Goal: Task Accomplishment & Management: Use online tool/utility

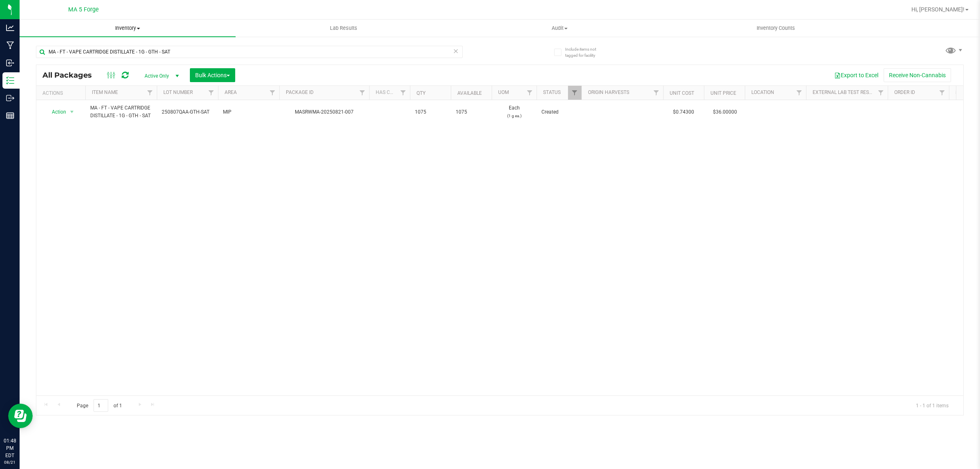
click at [137, 30] on span "Inventory" at bounding box center [128, 27] width 216 height 7
click at [71, 50] on span "All packages" at bounding box center [48, 49] width 56 height 7
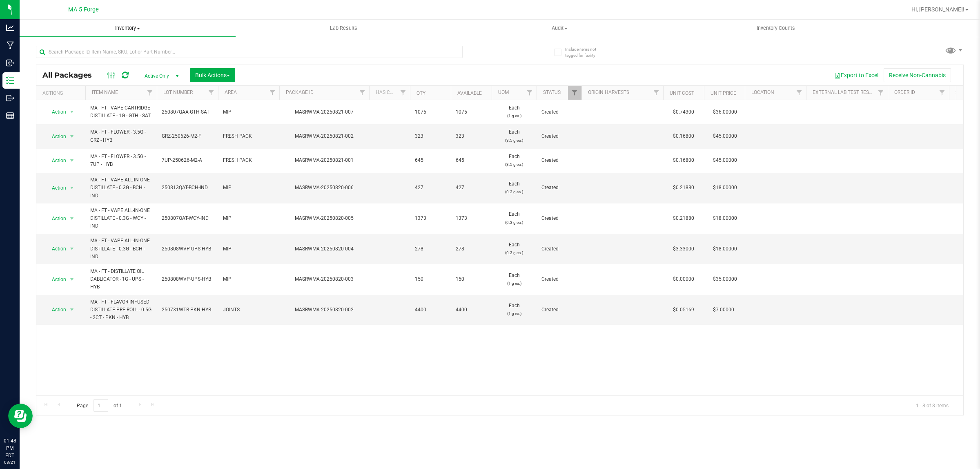
click at [131, 24] on span "Inventory" at bounding box center [128, 27] width 216 height 7
click at [87, 97] on span "From bill of materials" at bounding box center [57, 98] width 74 height 7
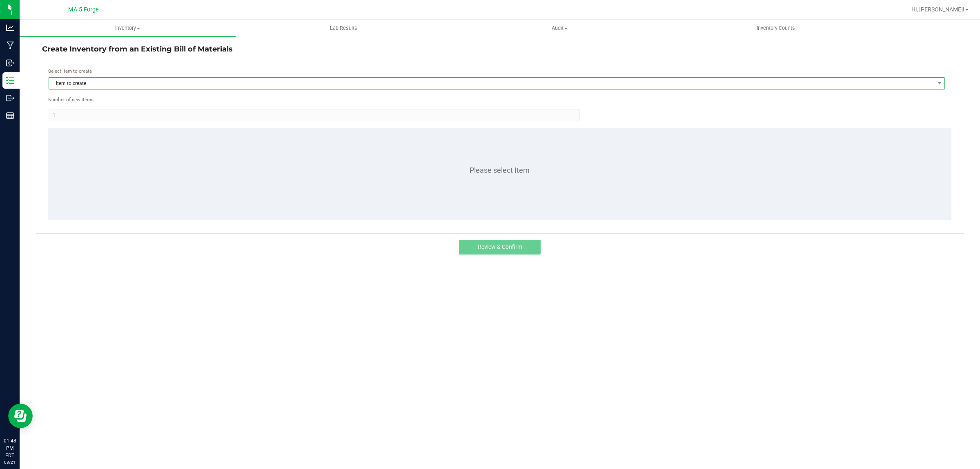
click at [125, 82] on span "Item to create" at bounding box center [491, 83] width 885 height 11
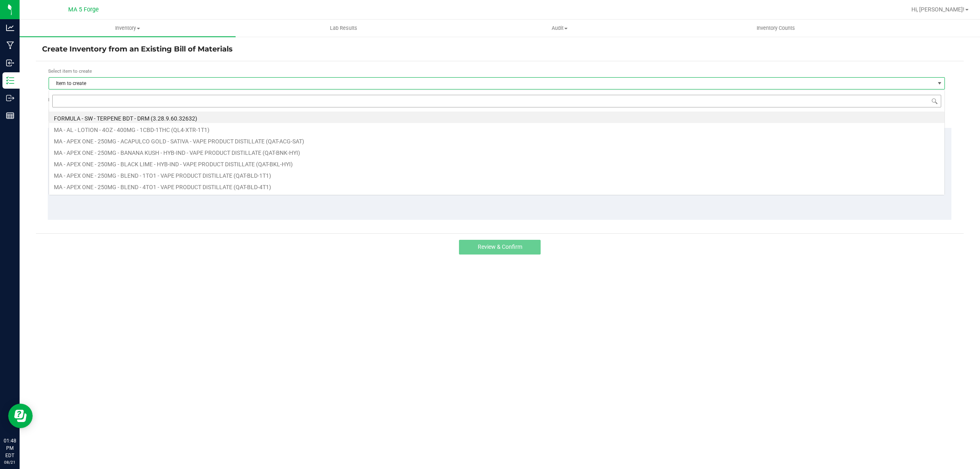
scroll to position [13, 896]
click at [103, 101] on input at bounding box center [496, 101] width 889 height 13
type input "FT-FW3-GRZ-HYB"
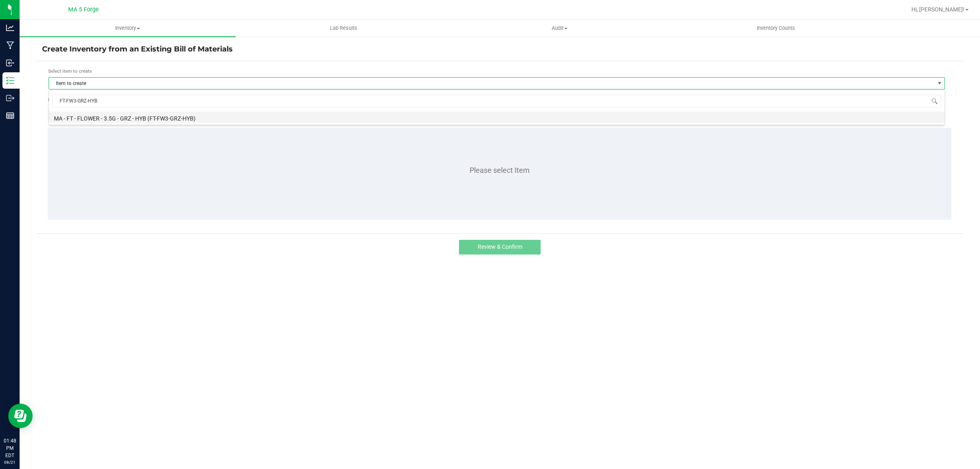
click at [178, 117] on li "MA - FT - FLOWER - 3.5G - GRZ - HYB (FT-FW3-GRZ-HYB)" at bounding box center [496, 116] width 895 height 11
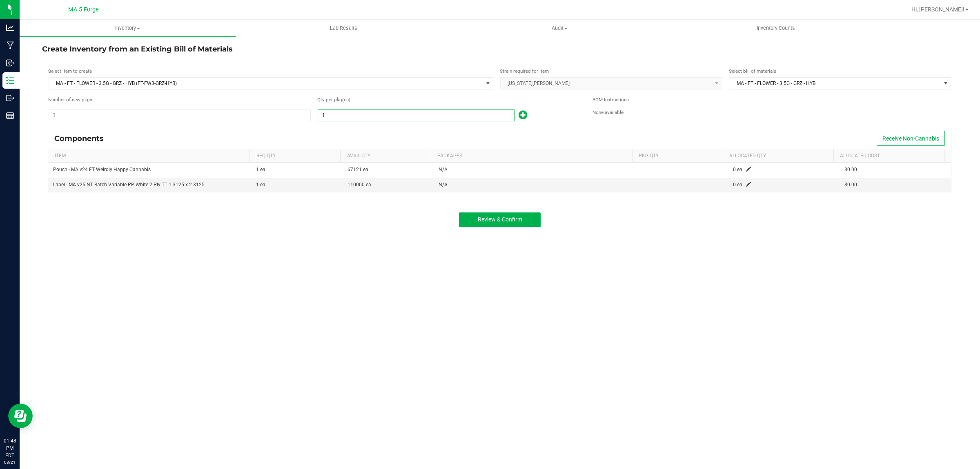
click at [439, 115] on input "1" at bounding box center [416, 114] width 196 height 11
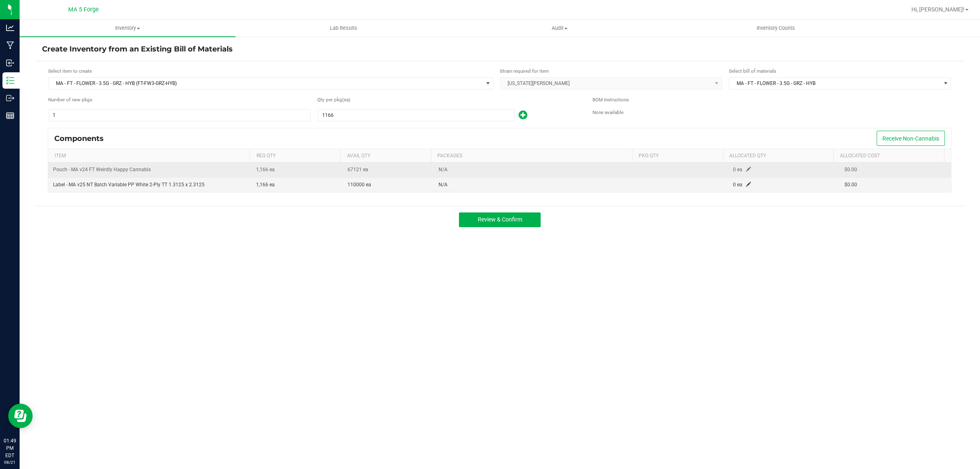
type input "1,166"
click at [746, 170] on span at bounding box center [748, 169] width 5 height 5
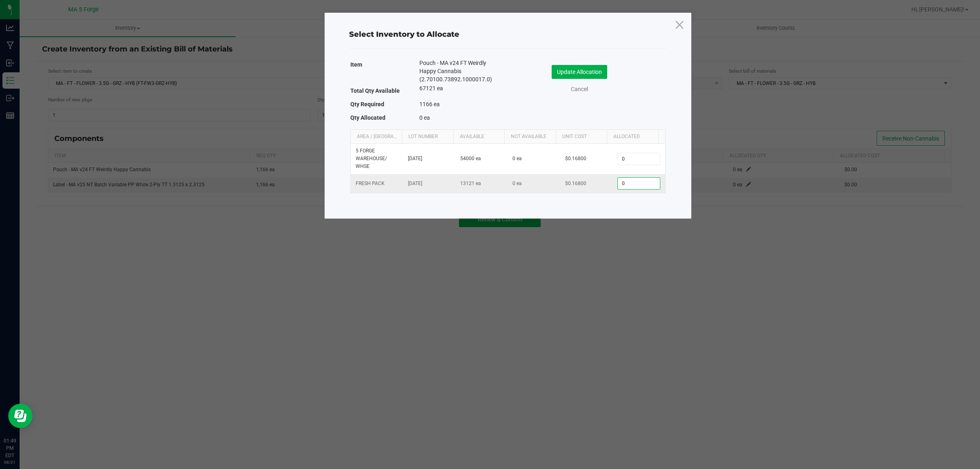
click at [637, 180] on input "0" at bounding box center [639, 183] width 42 height 11
type input "1,166"
click at [599, 65] on button "Update Allocation" at bounding box center [580, 72] width 56 height 14
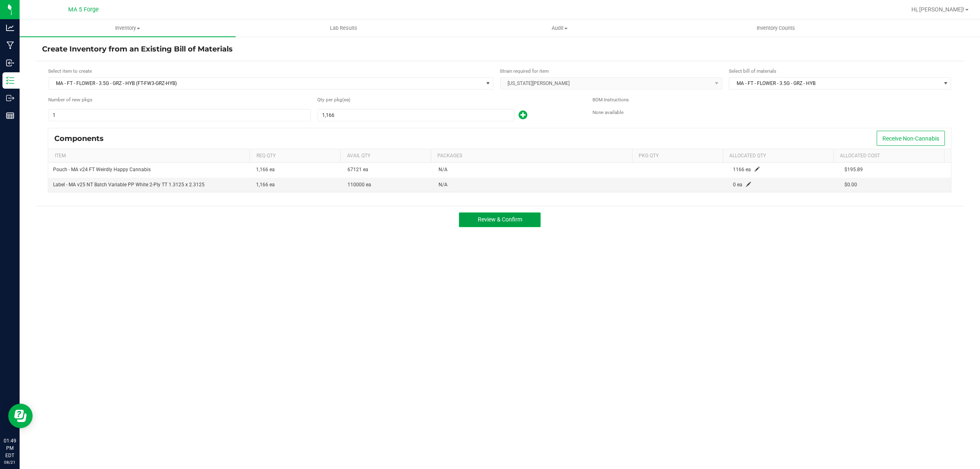
click at [511, 223] on span "Review & Confirm" at bounding box center [500, 219] width 45 height 7
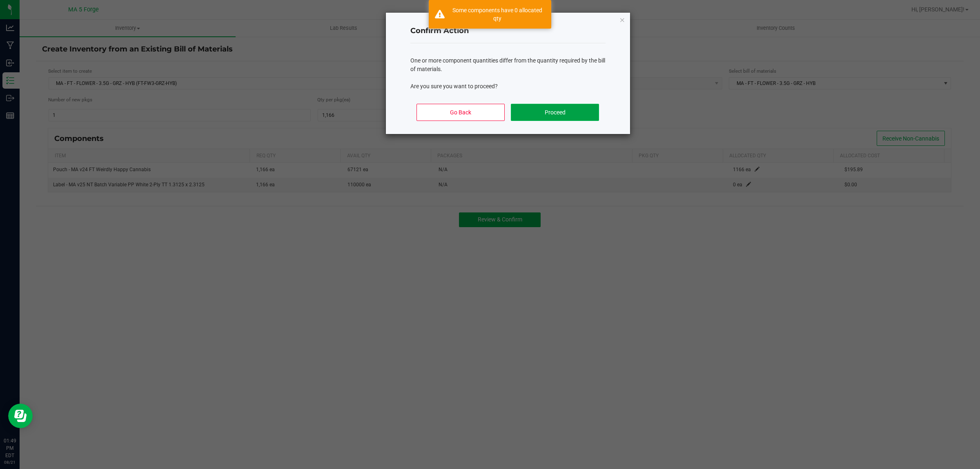
click at [547, 115] on button "Proceed" at bounding box center [555, 112] width 88 height 17
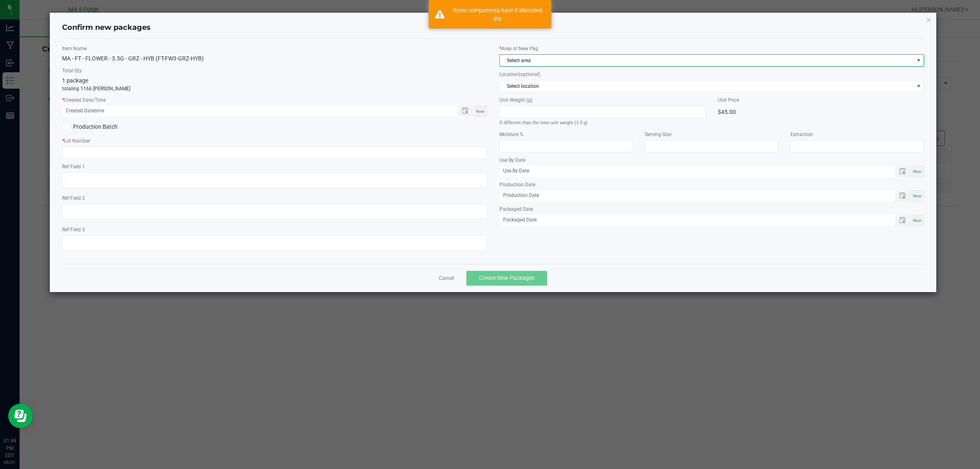
click at [538, 56] on span "Select area" at bounding box center [707, 60] width 414 height 11
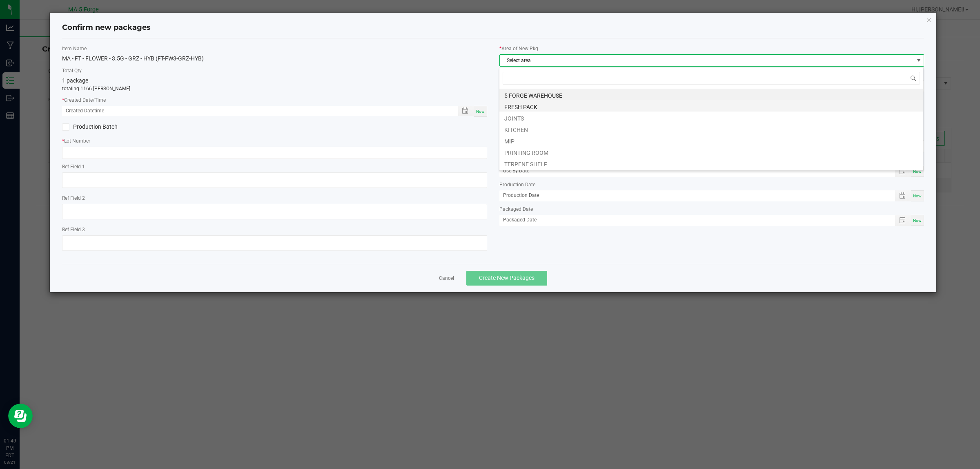
click at [519, 107] on li "FRESH PACK" at bounding box center [711, 105] width 424 height 11
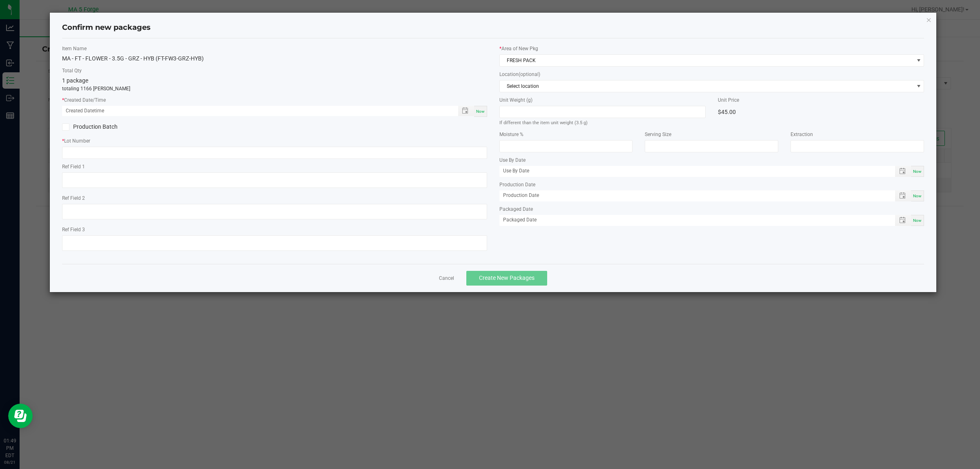
click at [483, 111] on span "Now" at bounding box center [480, 111] width 9 height 4
type input "[DATE] 01:49 PM"
click at [106, 122] on label "Production Batch" at bounding box center [165, 126] width 206 height 9
click at [0, 0] on input "Production Batch" at bounding box center [0, 0] width 0 height 0
click at [72, 155] on input "text" at bounding box center [274, 153] width 425 height 12
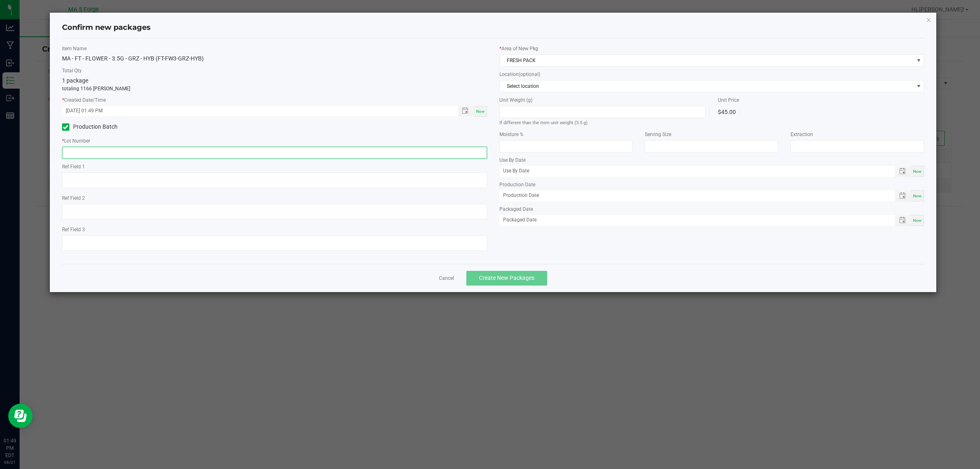
paste input "GRZ-250626-M2-B"
type input "GRZ-250626-M2-B"
click at [536, 277] on button "Create New Packages" at bounding box center [506, 278] width 81 height 15
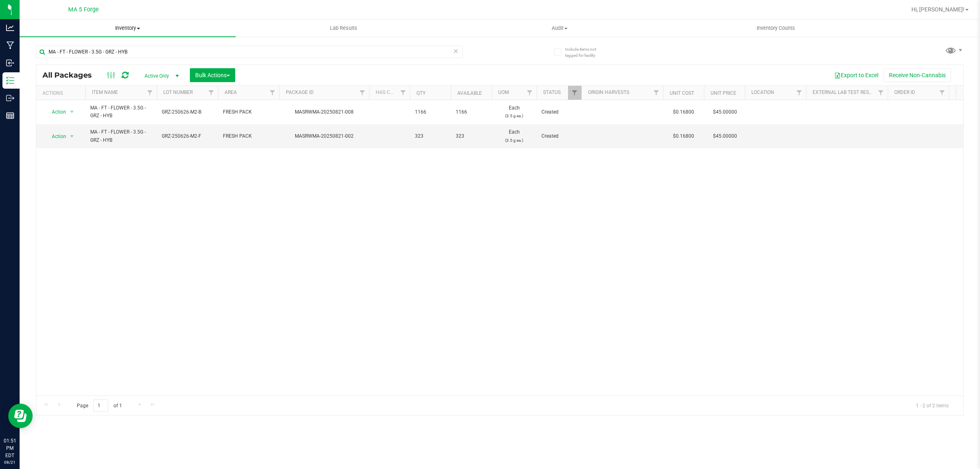
click at [131, 29] on span "Inventory" at bounding box center [128, 27] width 216 height 7
click at [83, 96] on span "From bill of materials" at bounding box center [57, 98] width 74 height 7
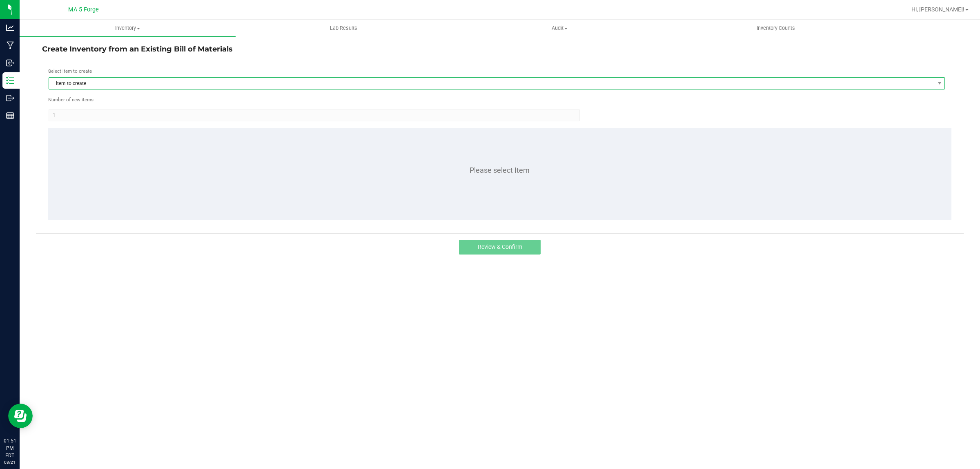
click at [197, 86] on span "Item to create" at bounding box center [491, 83] width 885 height 11
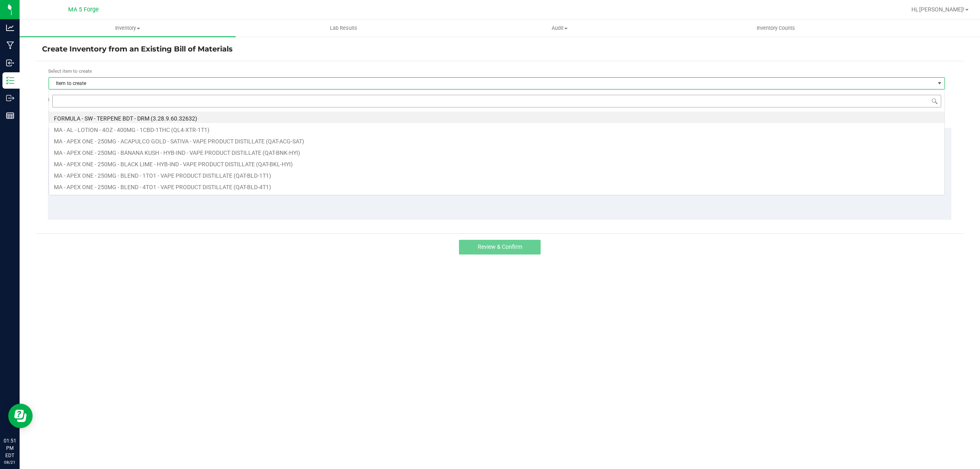
scroll to position [13, 896]
click at [178, 103] on input at bounding box center [496, 101] width 889 height 13
type input "FT-QAA-BNK-IND"
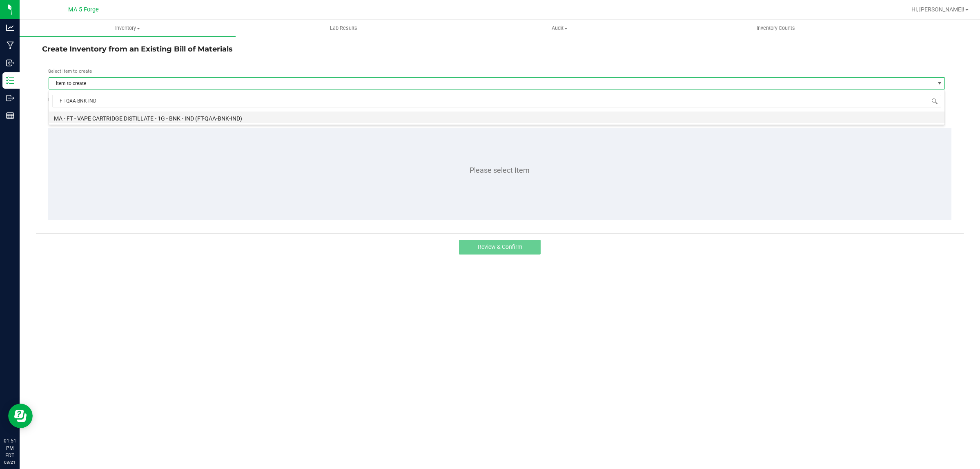
click at [178, 113] on li "MA - FT - VAPE CARTRIDGE DISTILLATE - 1G - BNK - IND (FT-QAA-BNK-IND)" at bounding box center [496, 116] width 895 height 11
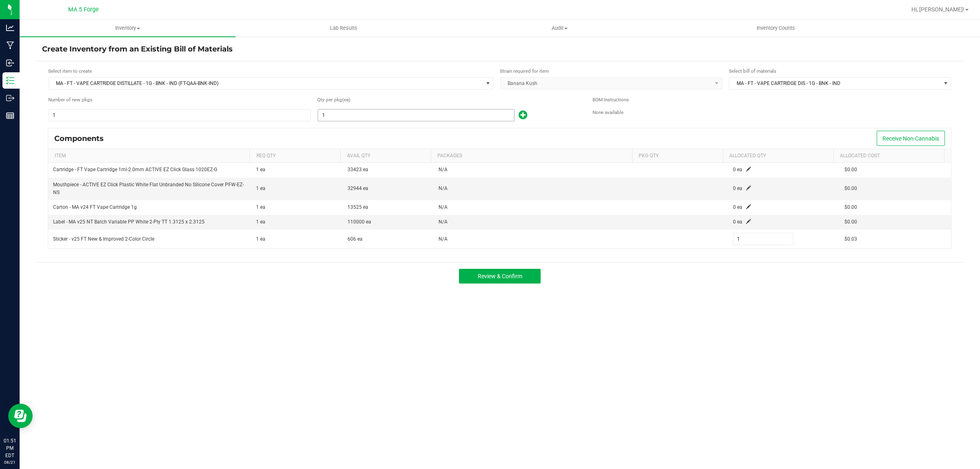
click at [403, 118] on input "1" at bounding box center [416, 114] width 196 height 11
type input "9"
type input "97"
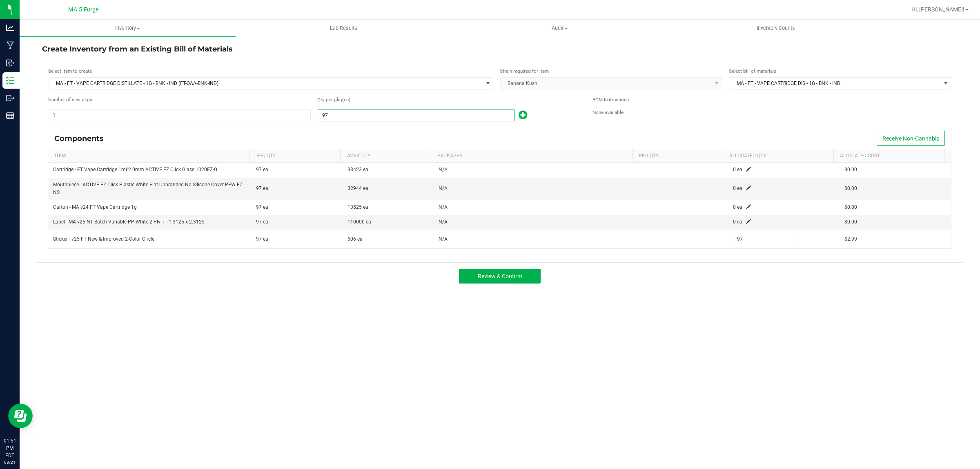
type input "970"
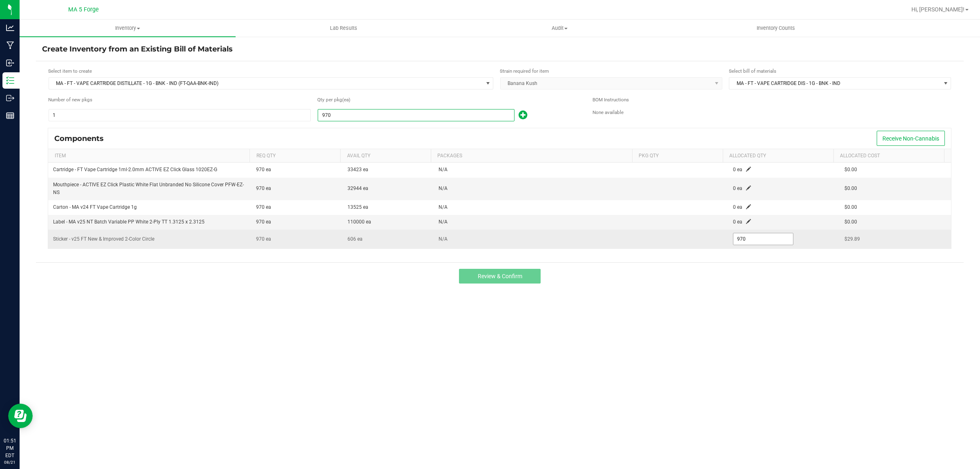
type input "970"
drag, startPoint x: 748, startPoint y: 239, endPoint x: 719, endPoint y: 239, distance: 28.6
click at [719, 239] on tr "Sticker - v25 FT New & Improved 2-Color Circle 970 ea 606 ea N/A 970 $29.89" at bounding box center [499, 238] width 903 height 19
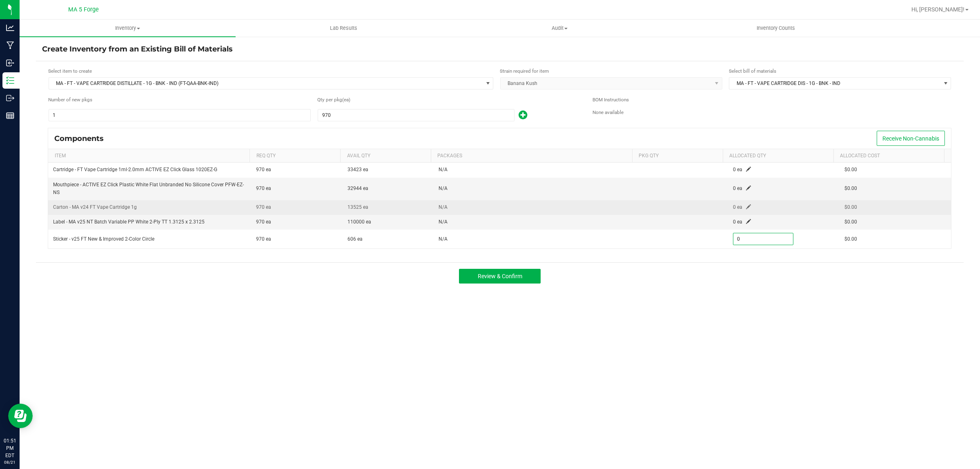
type input "0"
click at [746, 207] on span at bounding box center [748, 206] width 5 height 5
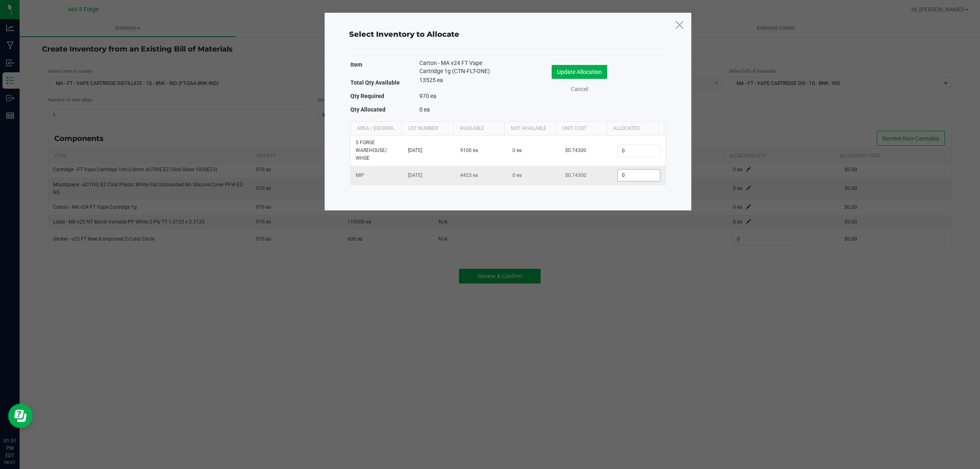
click at [649, 172] on input "0" at bounding box center [639, 174] width 42 height 11
type input "970"
click at [570, 78] on button "Update Allocation" at bounding box center [580, 72] width 56 height 14
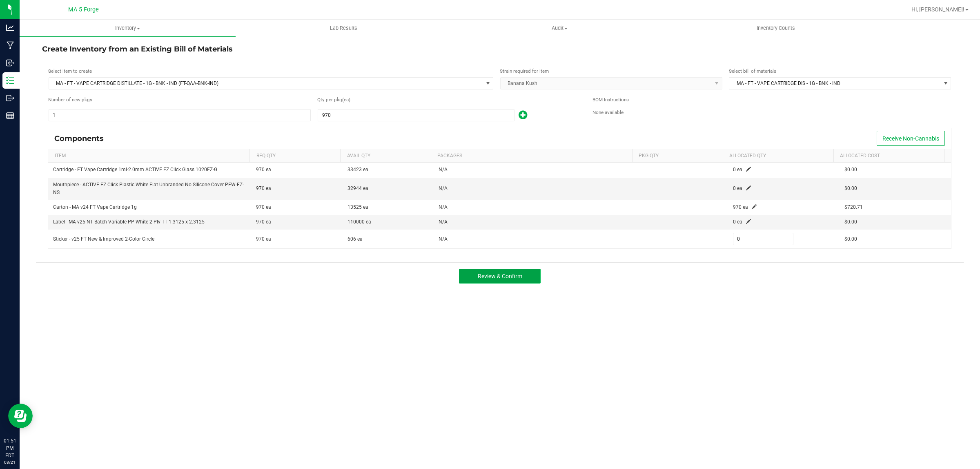
click at [502, 274] on span "Review & Confirm" at bounding box center [500, 276] width 45 height 7
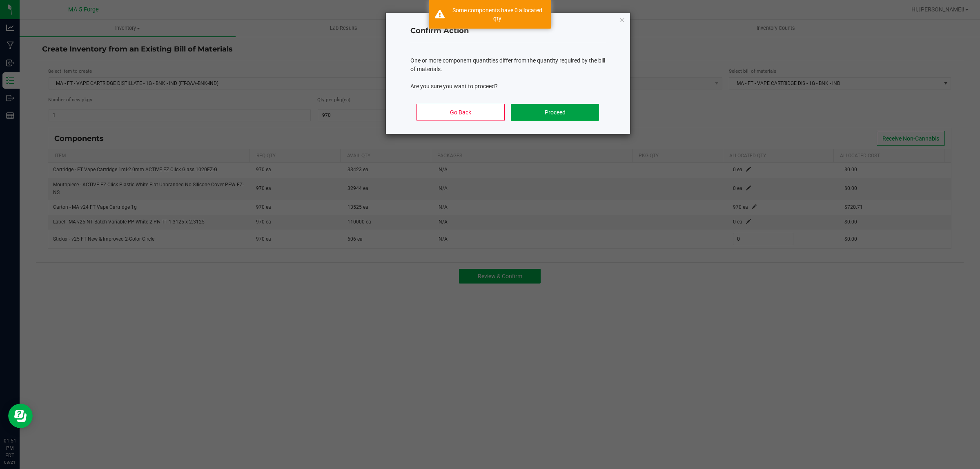
click at [554, 114] on button "Proceed" at bounding box center [555, 112] width 88 height 17
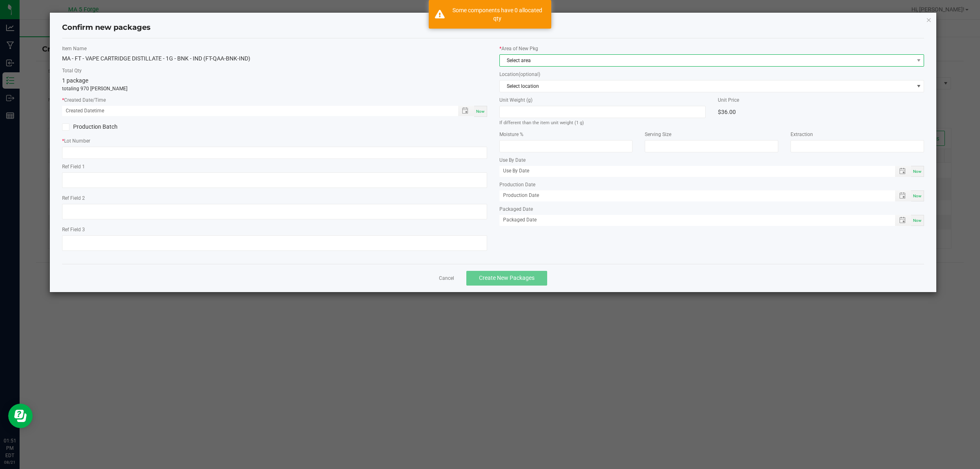
click at [529, 58] on span "Select area" at bounding box center [707, 60] width 414 height 11
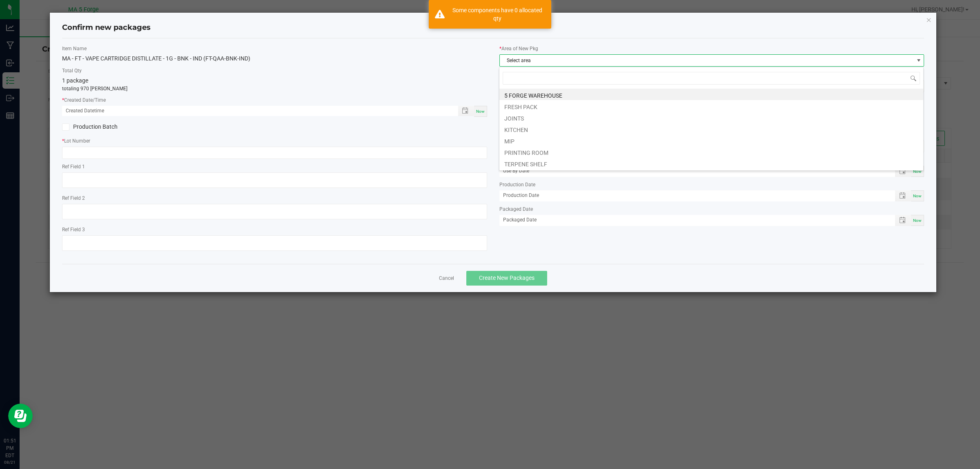
scroll to position [13, 425]
click at [529, 139] on li "MIP" at bounding box center [711, 139] width 424 height 11
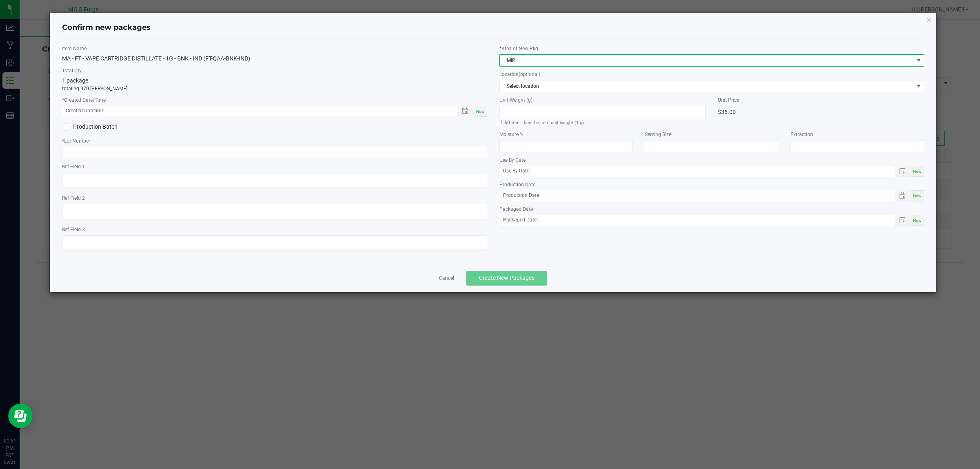
click at [480, 111] on span "Now" at bounding box center [480, 111] width 9 height 4
type input "[DATE] 01:51 PM"
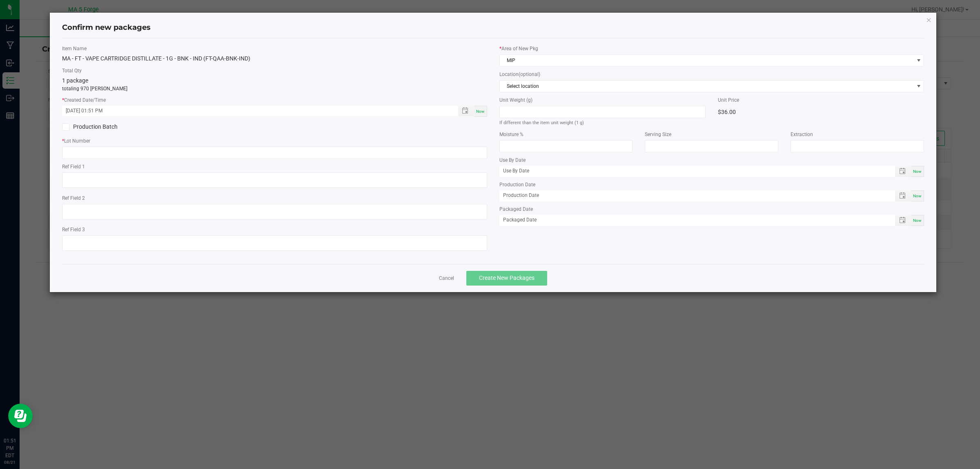
click at [108, 124] on label "Production Batch" at bounding box center [165, 126] width 206 height 9
click at [0, 0] on input "Production Batch" at bounding box center [0, 0] width 0 height 0
click at [102, 150] on input "text" at bounding box center [274, 153] width 425 height 12
paste input "250812QAA-BNK-IND"
type input "250812QAA-BNK-IND"
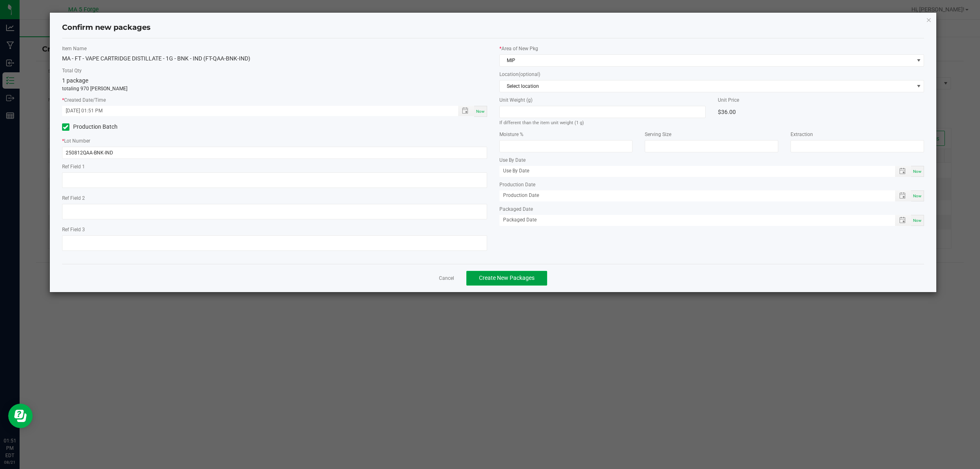
click at [495, 276] on span "Create New Packages" at bounding box center [507, 277] width 56 height 7
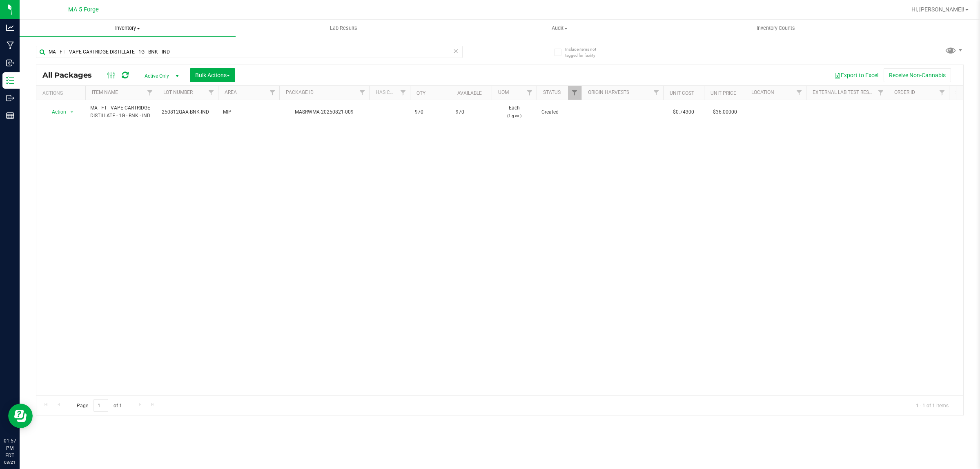
click at [125, 27] on span "Inventory" at bounding box center [128, 27] width 216 height 7
click at [114, 56] on li "All inventory" at bounding box center [128, 59] width 216 height 10
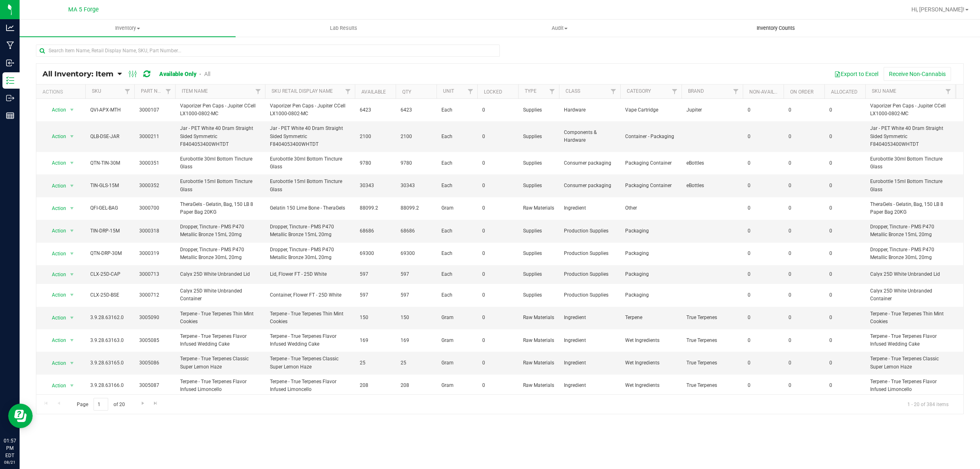
click at [784, 29] on span "Inventory Counts" at bounding box center [776, 27] width 60 height 7
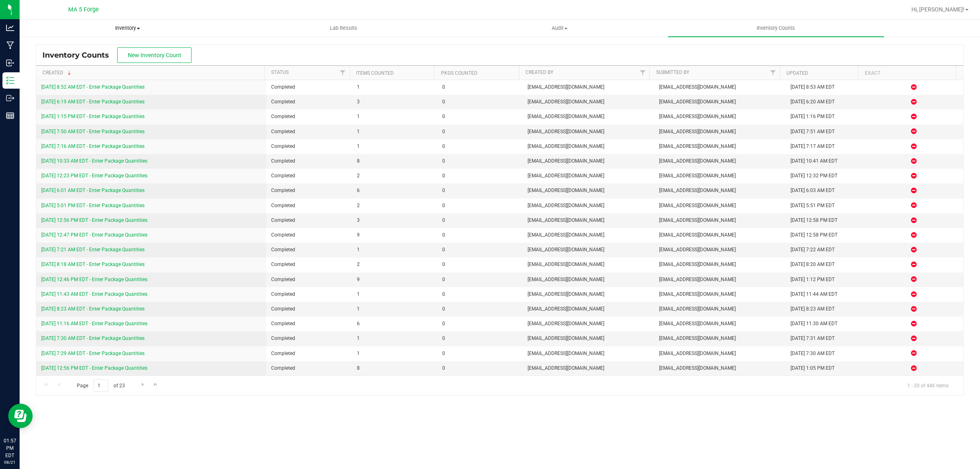
click at [129, 27] on span "Inventory" at bounding box center [127, 27] width 215 height 7
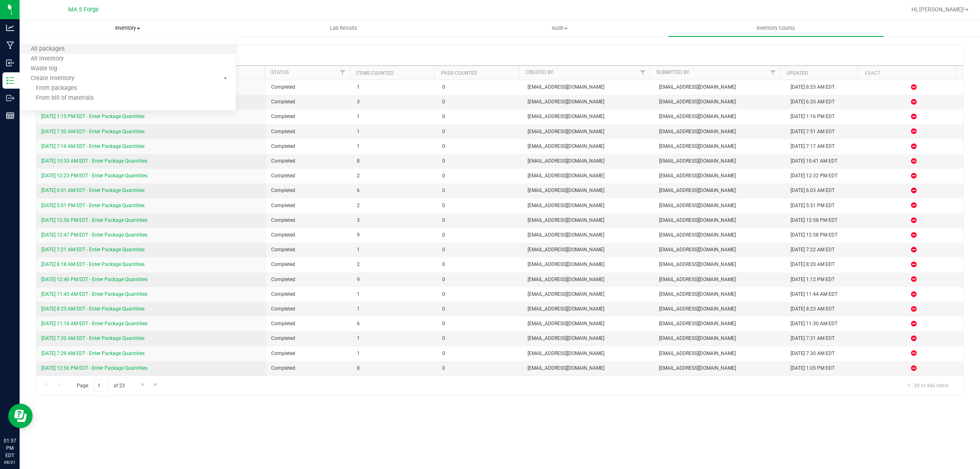
click at [76, 45] on li "All packages" at bounding box center [128, 50] width 216 height 10
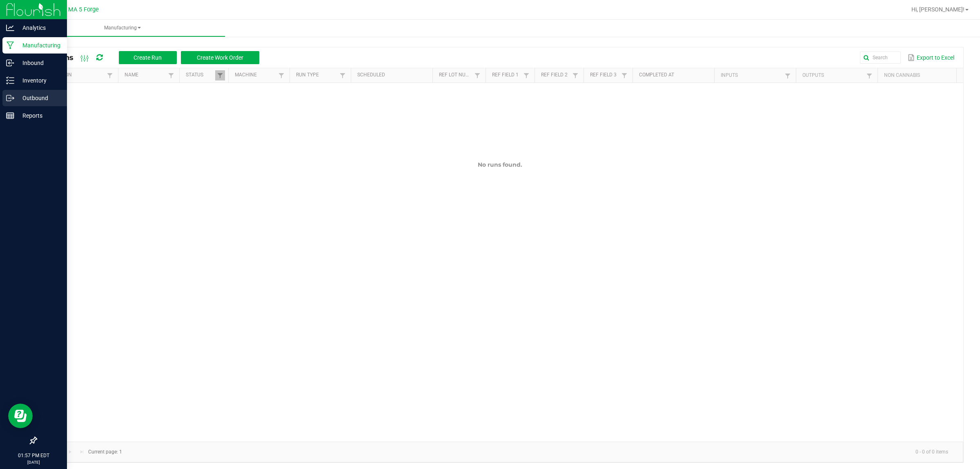
click at [39, 91] on div "Outbound" at bounding box center [34, 98] width 65 height 16
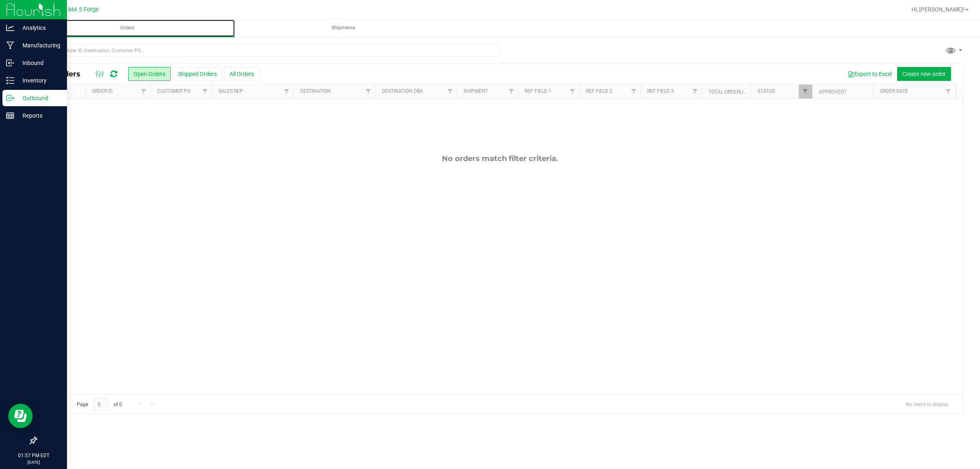
click at [126, 25] on span "Orders" at bounding box center [127, 27] width 36 height 7
click at [25, 80] on p "Inventory" at bounding box center [38, 81] width 49 height 10
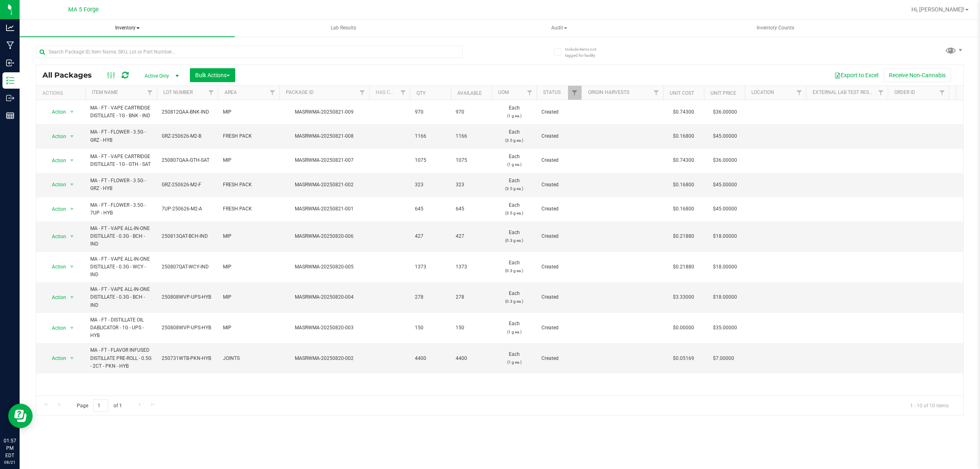
click at [131, 27] on span "Inventory" at bounding box center [127, 28] width 215 height 17
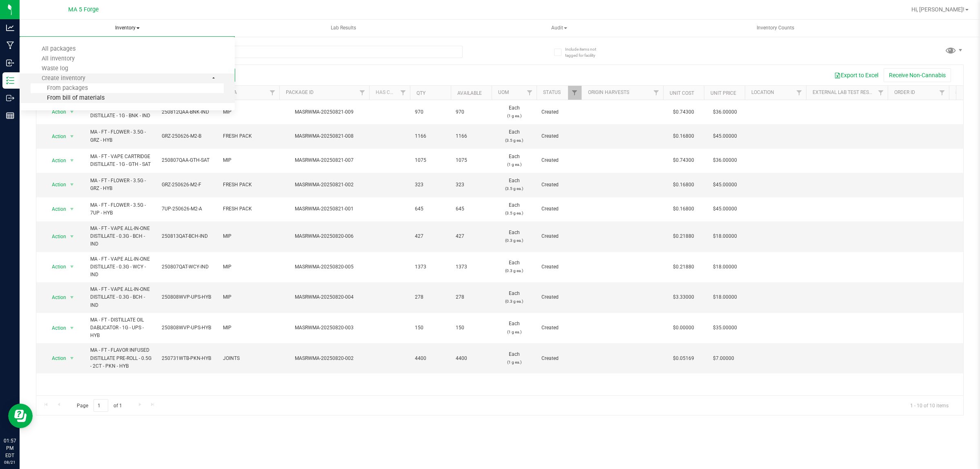
click at [104, 96] on li "From bill of materials" at bounding box center [127, 98] width 193 height 10
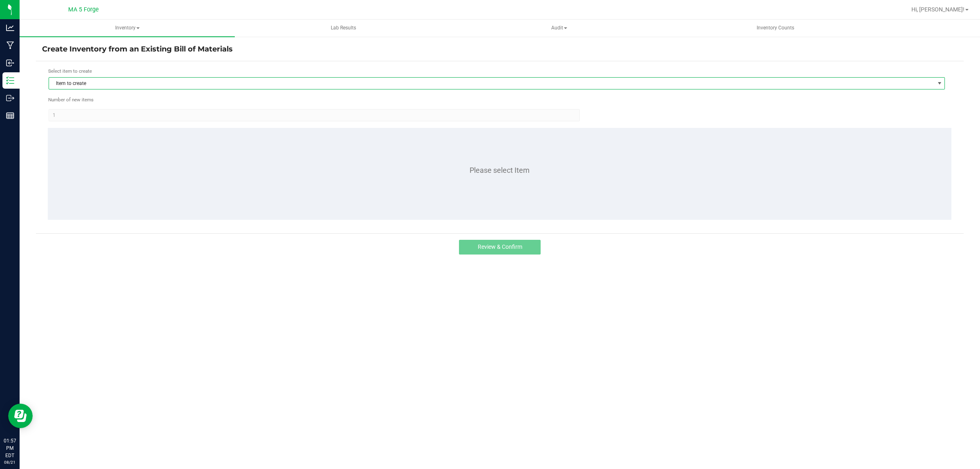
click at [108, 81] on span "Item to create" at bounding box center [491, 83] width 885 height 11
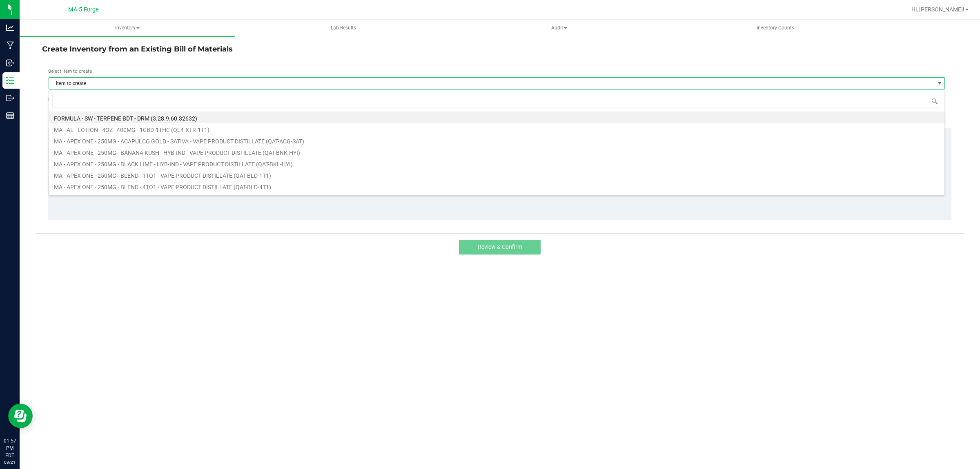
scroll to position [13, 896]
click at [105, 99] on input at bounding box center [496, 101] width 889 height 13
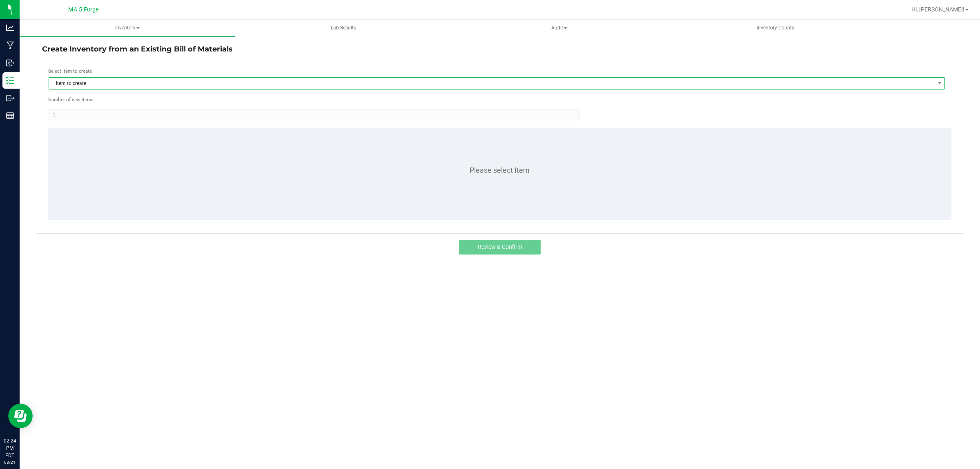
click at [89, 82] on span "Item to create" at bounding box center [491, 83] width 885 height 11
